Goal: Task Accomplishment & Management: Complete application form

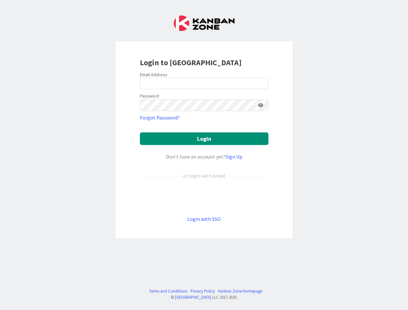
click at [204, 155] on div "Don’t have an account yet? Sign Up" at bounding box center [204, 157] width 128 height 8
click at [260, 105] on icon at bounding box center [260, 105] width 5 height 5
click at [204, 138] on button "Login" at bounding box center [204, 138] width 128 height 13
